Goal: Task Accomplishment & Management: Manage account settings

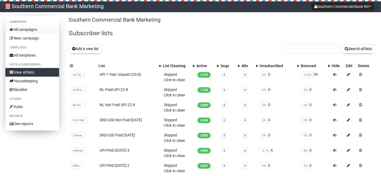
click at [29, 31] on link "All campaigns" at bounding box center [32, 29] width 54 height 9
click at [92, 52] on button "Add a new list" at bounding box center [86, 48] width 34 height 9
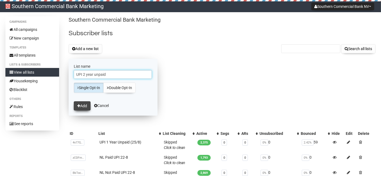
type input "UPI 2 year unpaid"
click at [85, 104] on button "Add" at bounding box center [82, 105] width 17 height 9
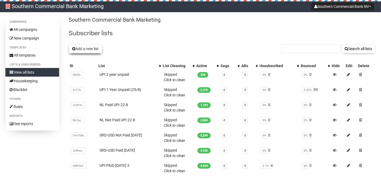
click at [86, 52] on button "Add a new list" at bounding box center [86, 48] width 34 height 9
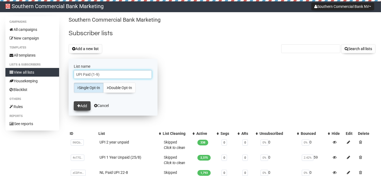
type input "UPI Paid (1-9)"
click at [80, 106] on button "Add" at bounding box center [82, 105] width 17 height 9
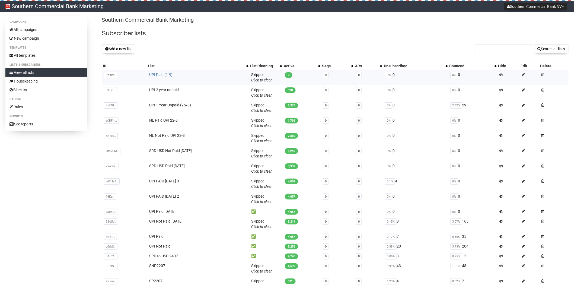
click at [159, 72] on link "UPI Paid (1-9)" at bounding box center [160, 74] width 23 height 4
